Goal: Task Accomplishment & Management: Manage account settings

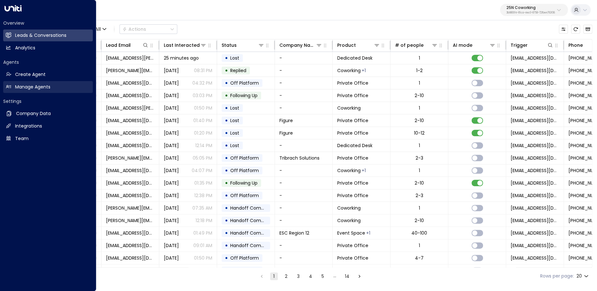
click at [19, 89] on h2 "Manage Agents" at bounding box center [32, 87] width 35 height 7
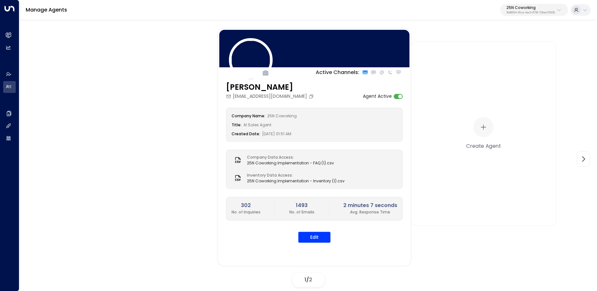
click at [528, 11] on div "25N Coworking 3b9800f4-81ca-4ec0-8758-72fbe4763f36" at bounding box center [530, 10] width 48 height 8
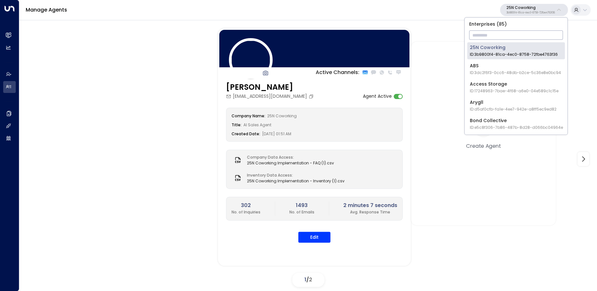
click at [511, 34] on input "text" at bounding box center [516, 35] width 94 height 12
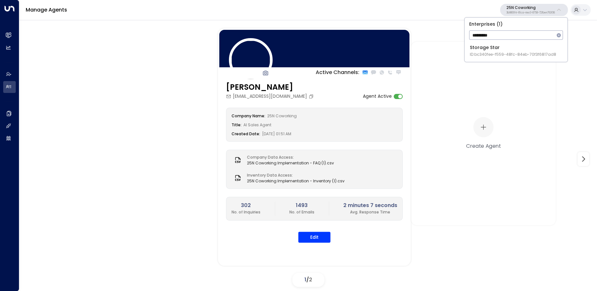
type input "*********"
click at [505, 50] on div "Storage Star ID: bc340fee-f559-48fc-84eb-70f3f6817ad8" at bounding box center [513, 50] width 86 height 13
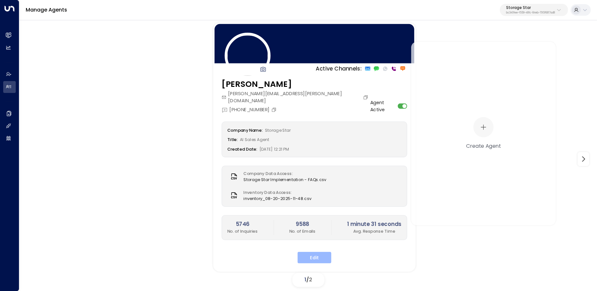
click at [306, 252] on button "Edit" at bounding box center [314, 258] width 34 height 12
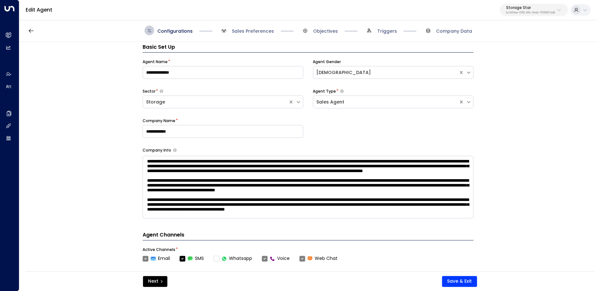
scroll to position [10, 0]
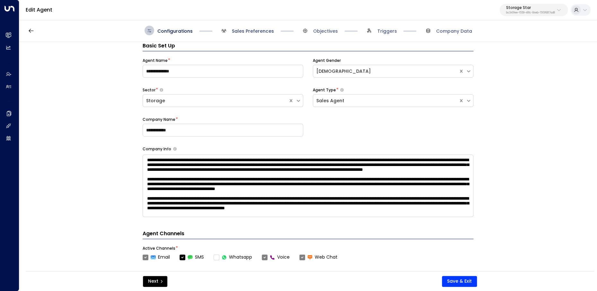
click at [248, 30] on span "Sales Preferences" at bounding box center [253, 31] width 42 height 6
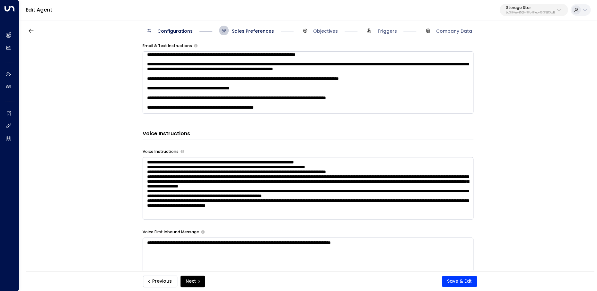
scroll to position [12, 0]
click at [210, 194] on textarea at bounding box center [308, 188] width 331 height 63
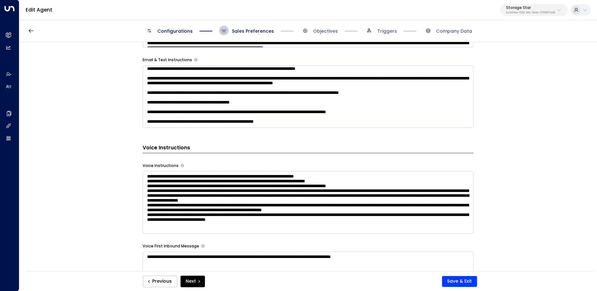
scroll to position [415, 0]
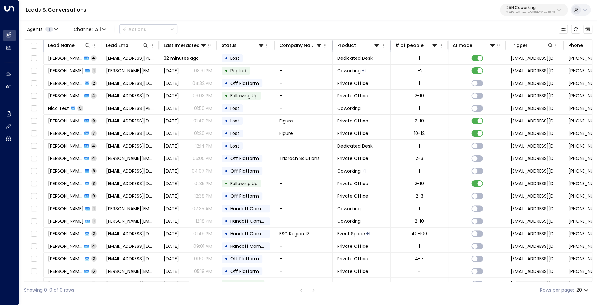
click at [522, 12] on p "3b9800f4-81ca-4ec0-8758-72fbe4763f36" at bounding box center [530, 13] width 48 height 3
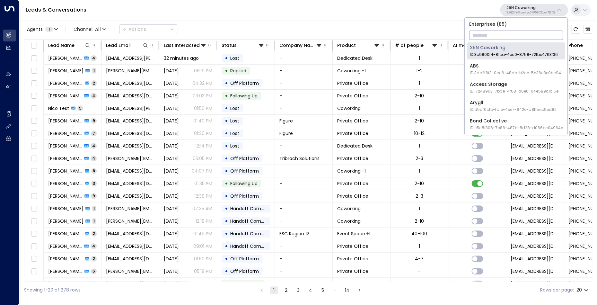
click at [511, 35] on input "text" at bounding box center [516, 35] width 94 height 12
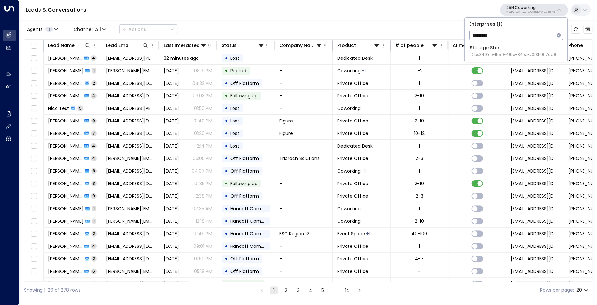
type input "*********"
click at [513, 8] on p "25N Coworking" at bounding box center [530, 8] width 48 height 4
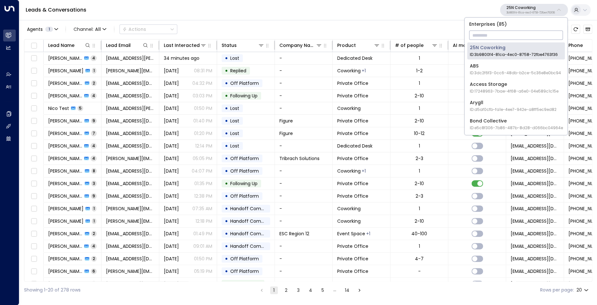
drag, startPoint x: 493, startPoint y: 40, endPoint x: 493, endPoint y: 36, distance: 3.9
click at [492, 39] on input "text" at bounding box center [516, 35] width 94 height 12
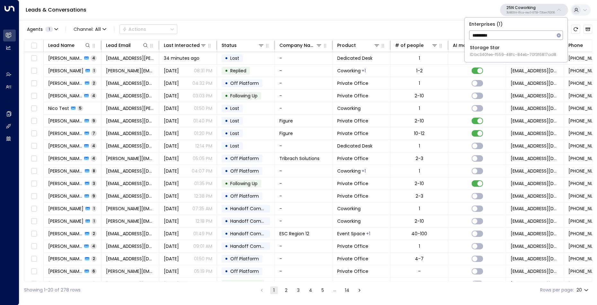
type input "*********"
click at [484, 52] on span "ID: bc340fee-f559-48fc-84eb-70f3f6817ad8" at bounding box center [513, 55] width 86 height 6
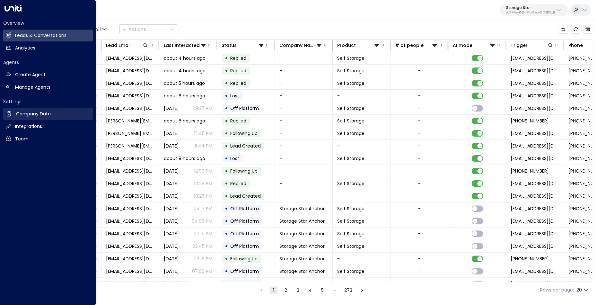
click at [19, 116] on h2 "Company Data" at bounding box center [33, 113] width 35 height 7
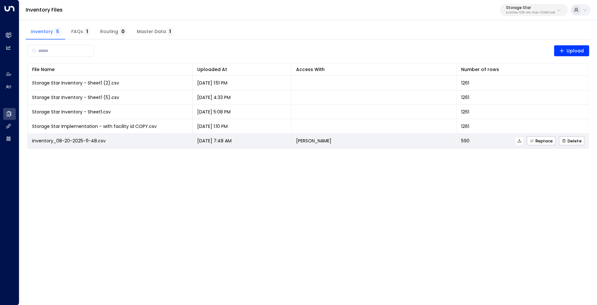
click at [520, 142] on icon at bounding box center [519, 140] width 4 height 4
